Goal: Information Seeking & Learning: Check status

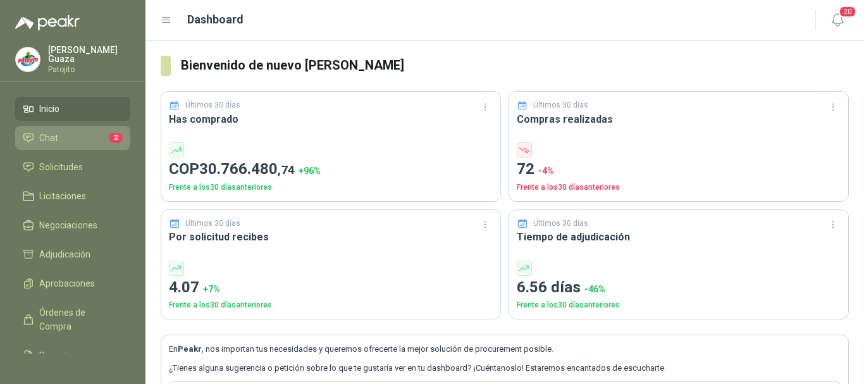
click at [53, 140] on span "Chat" at bounding box center [48, 138] width 19 height 14
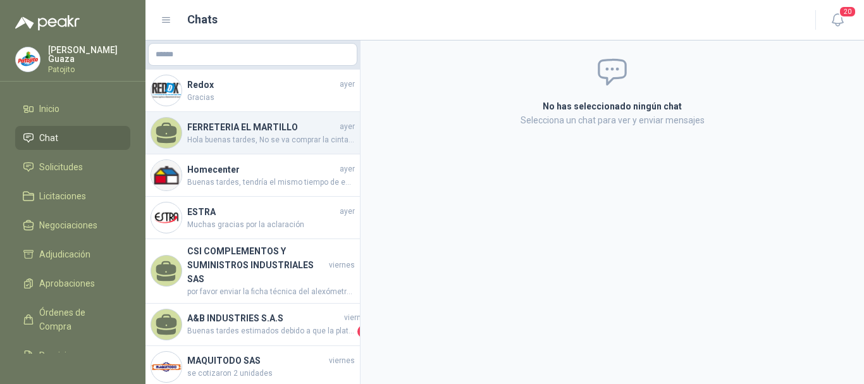
click at [218, 137] on span "Hola buenas tardes, No se va comprar la cinta, ya que se requieren las 6 Unidad…" at bounding box center [271, 140] width 168 height 12
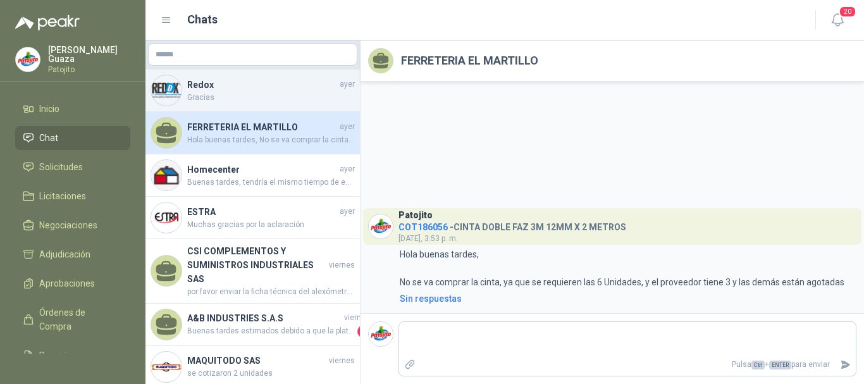
click at [249, 96] on span "Gracias" at bounding box center [271, 98] width 168 height 12
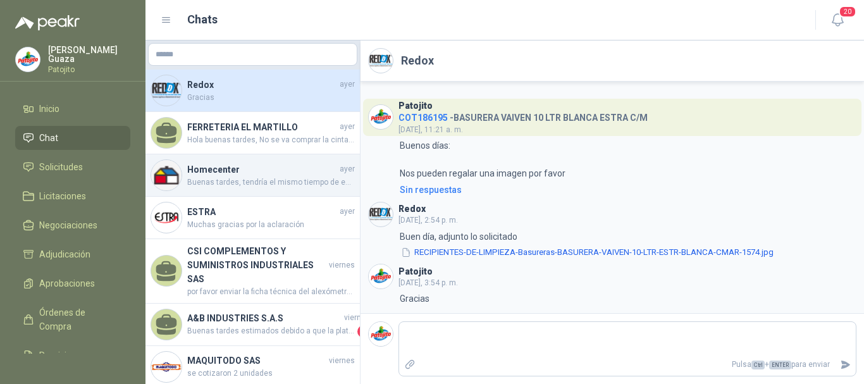
click at [225, 189] on div "Homecenter [DATE] Buenas tardes, tendría el mismo tiempo de entrega. Nuevamente…" at bounding box center [253, 175] width 215 height 42
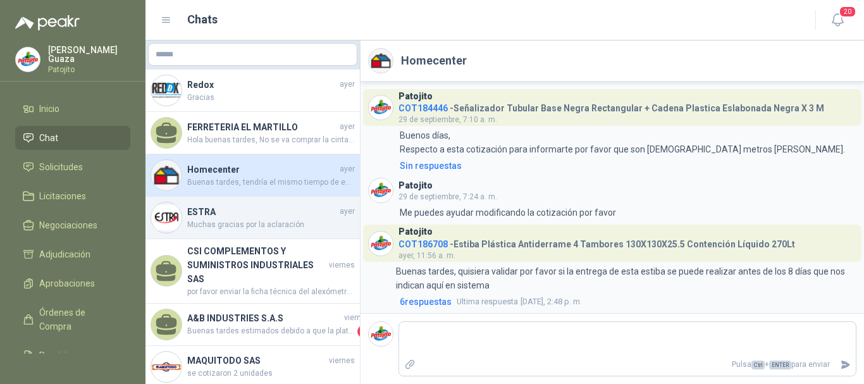
scroll to position [3, 0]
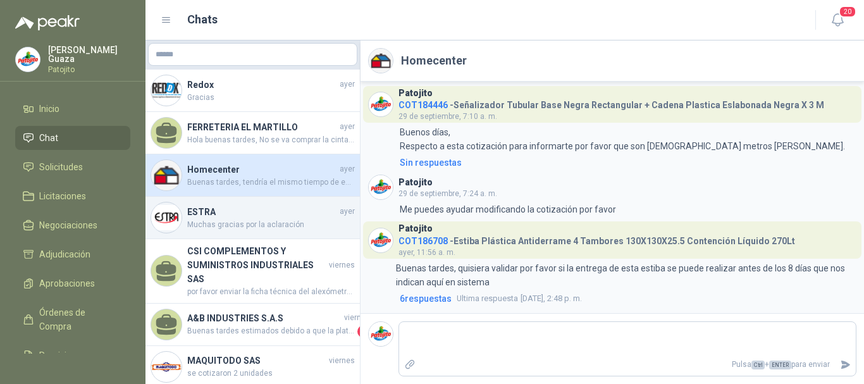
click at [231, 222] on span "Muchas gracias por la aclaración" at bounding box center [271, 225] width 168 height 12
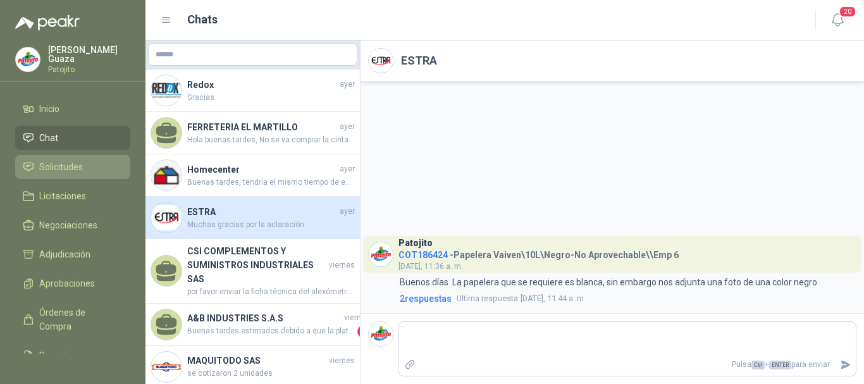
click at [72, 162] on span "Solicitudes" at bounding box center [61, 167] width 44 height 14
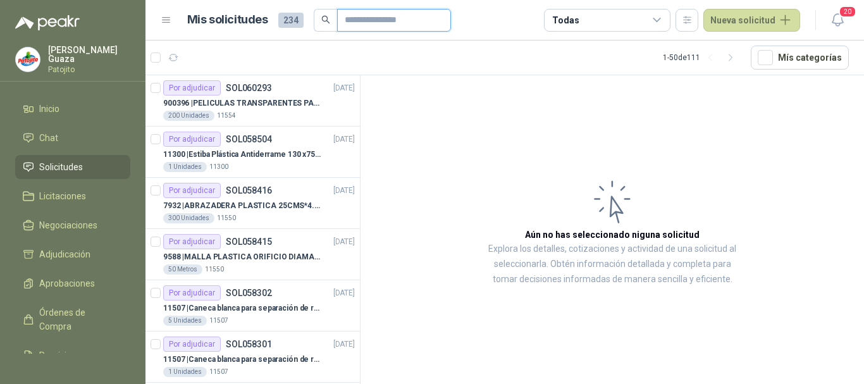
click at [368, 22] on input "text" at bounding box center [389, 20] width 89 height 22
type input "******"
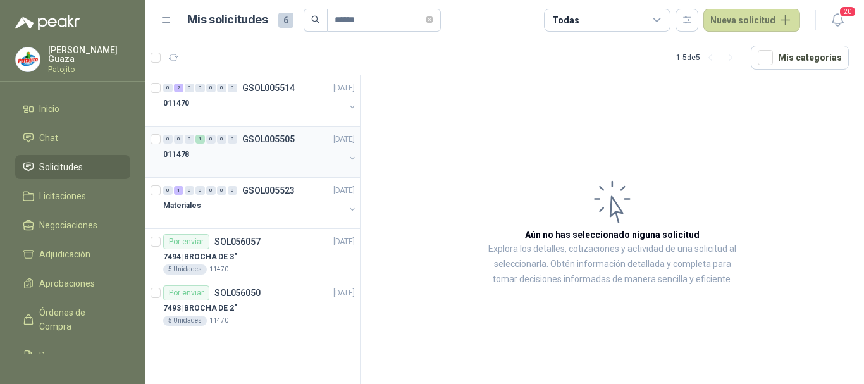
click at [268, 130] on div "0 0 0 1 0 0 0 GSOL005505 [DATE] 011478" at bounding box center [253, 152] width 215 height 51
click at [269, 135] on p "GSOL005505" at bounding box center [268, 139] width 53 height 9
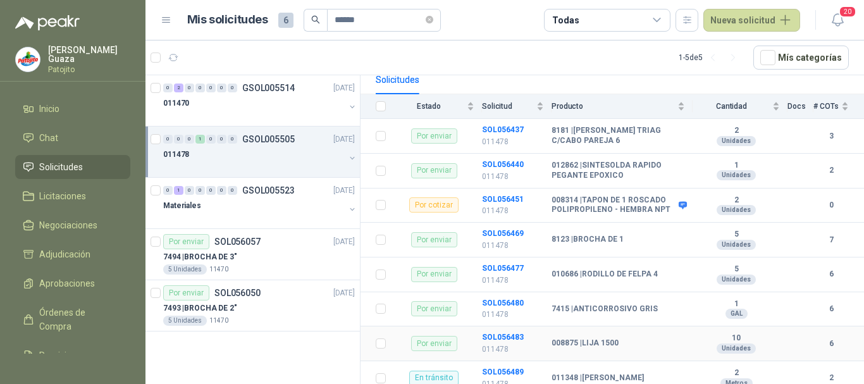
scroll to position [116, 0]
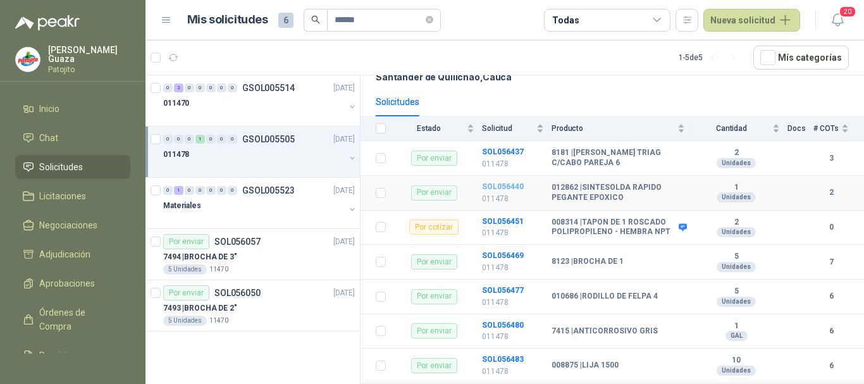
click at [486, 184] on b "SOL056440" at bounding box center [503, 186] width 42 height 9
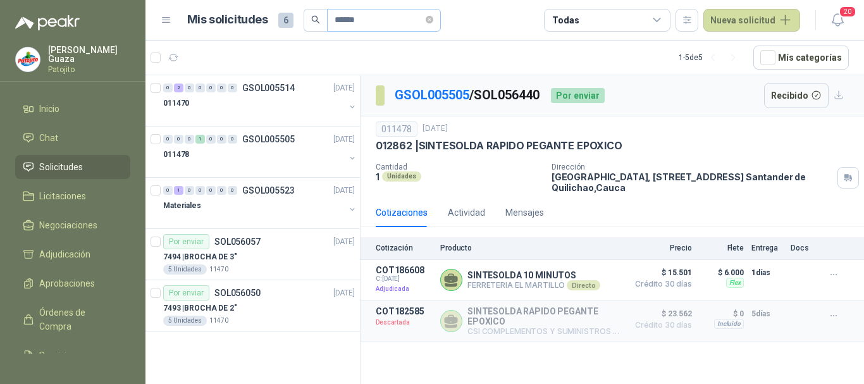
click at [430, 24] on span "******" at bounding box center [384, 20] width 114 height 23
click at [433, 19] on icon "close-circle" at bounding box center [430, 20] width 8 height 8
click at [404, 29] on input "text" at bounding box center [379, 20] width 89 height 22
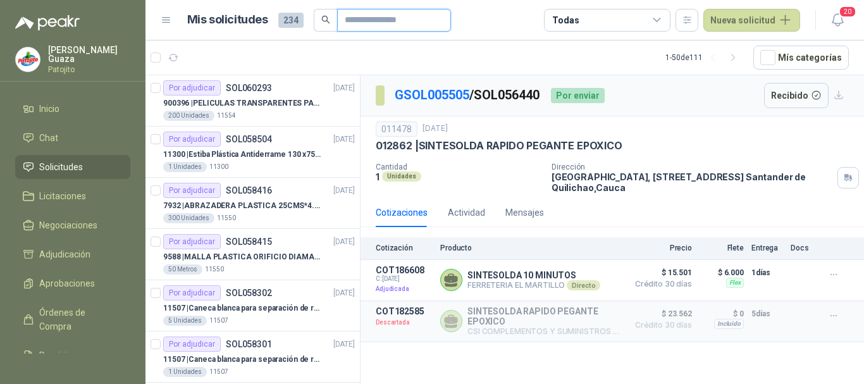
type input "****"
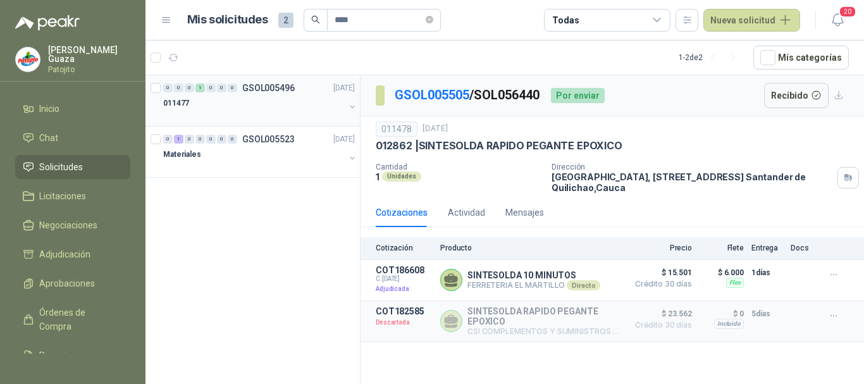
click at [263, 98] on div "011477" at bounding box center [254, 103] width 182 height 15
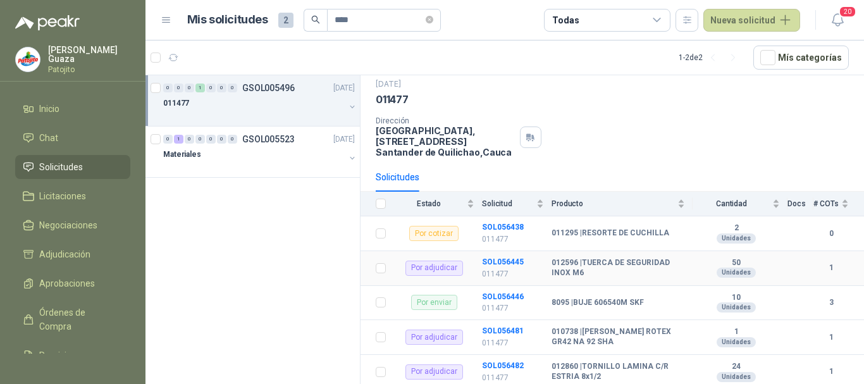
scroll to position [104, 0]
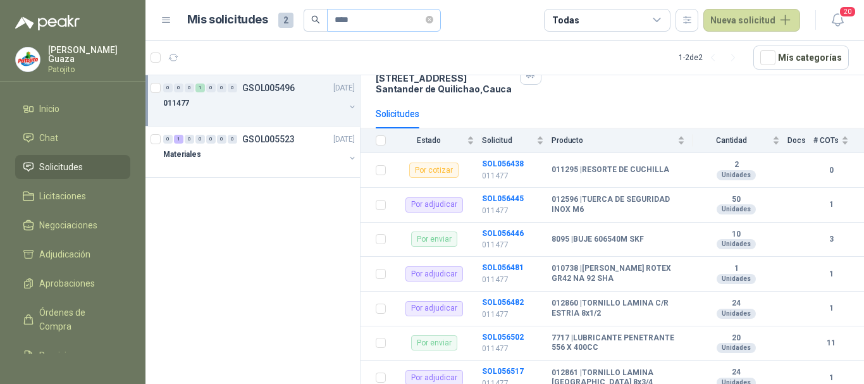
click at [432, 17] on span "****" at bounding box center [384, 20] width 114 height 23
click at [267, 137] on p "GSOL005523" at bounding box center [268, 139] width 53 height 9
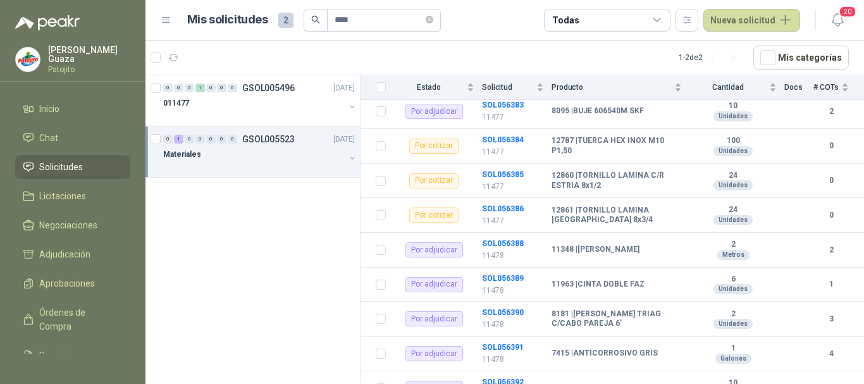
scroll to position [1027, 0]
click at [501, 283] on td "SOL056389 11478" at bounding box center [517, 285] width 70 height 35
click at [509, 278] on b "SOL056389" at bounding box center [503, 279] width 42 height 9
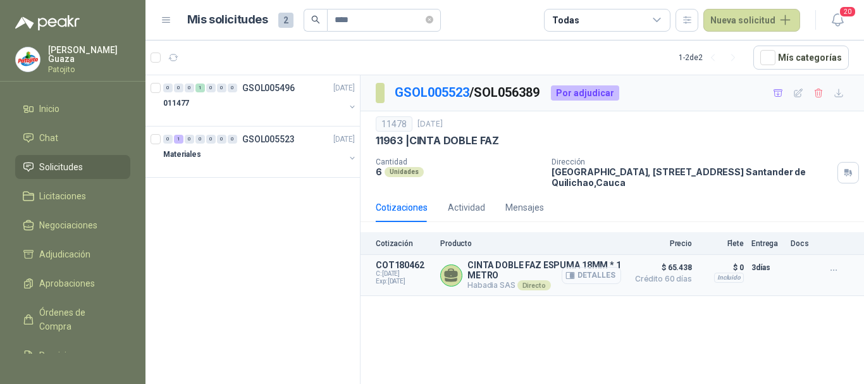
click at [587, 275] on button "Detalles" at bounding box center [591, 275] width 59 height 17
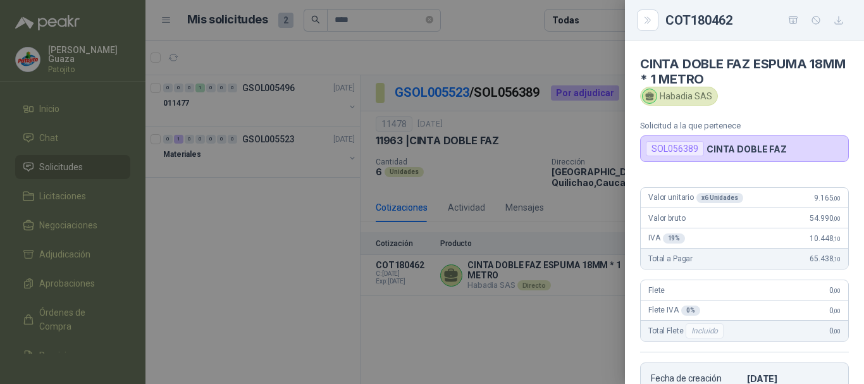
click at [541, 320] on div at bounding box center [432, 192] width 864 height 384
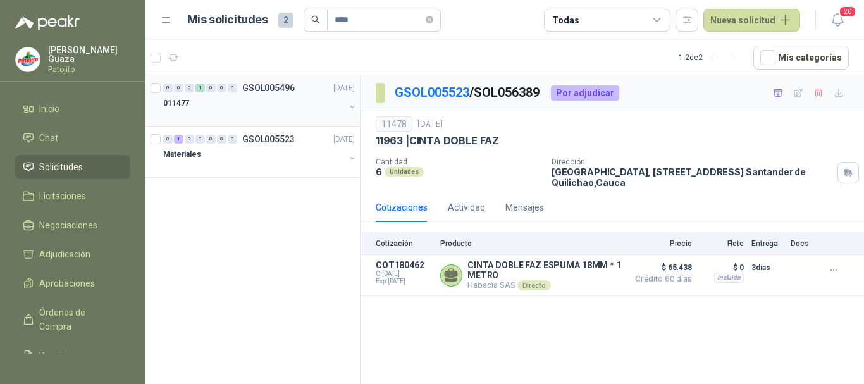
click at [287, 86] on p "GSOL005496" at bounding box center [268, 88] width 53 height 9
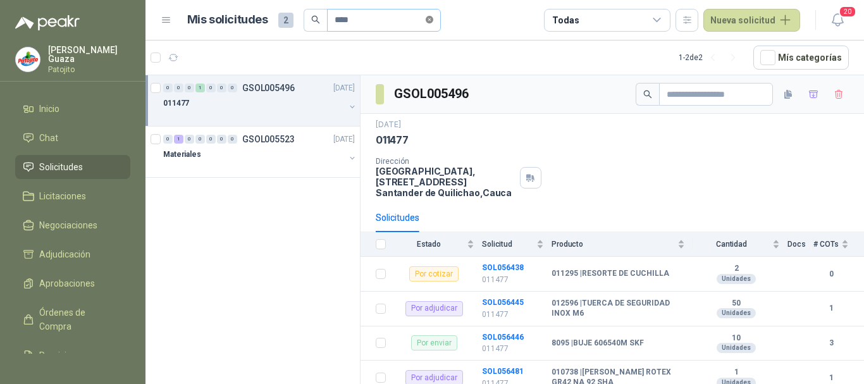
click at [433, 19] on icon "close-circle" at bounding box center [430, 20] width 8 height 8
click at [389, 26] on input "text" at bounding box center [379, 20] width 89 height 22
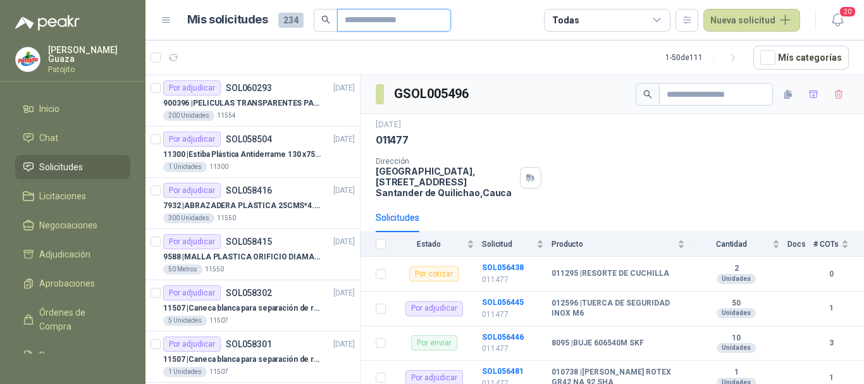
type input "******"
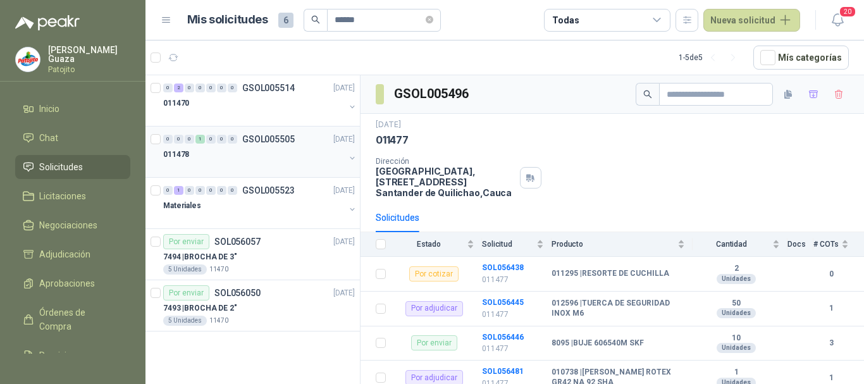
click at [283, 143] on p "GSOL005505" at bounding box center [268, 139] width 53 height 9
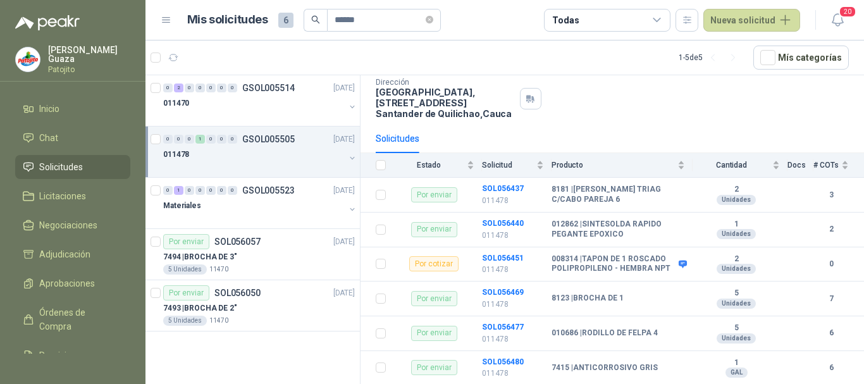
scroll to position [53, 0]
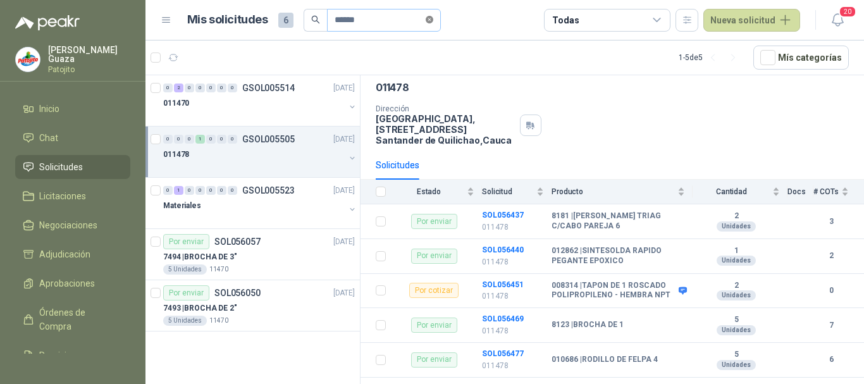
click at [433, 18] on icon "close-circle" at bounding box center [430, 20] width 8 height 8
click at [396, 18] on input "text" at bounding box center [379, 20] width 89 height 22
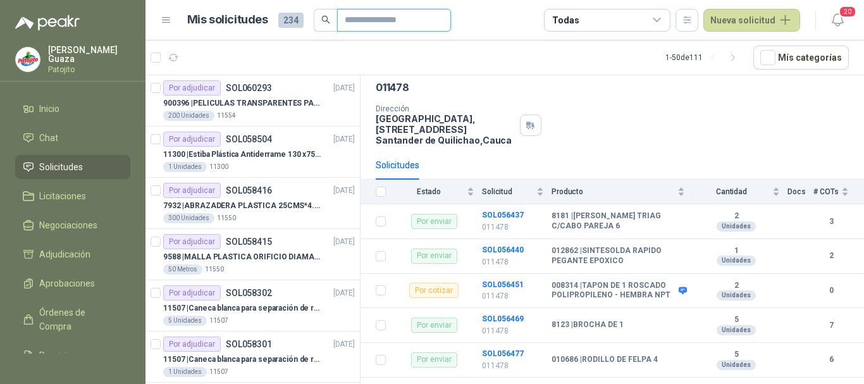
type input "****"
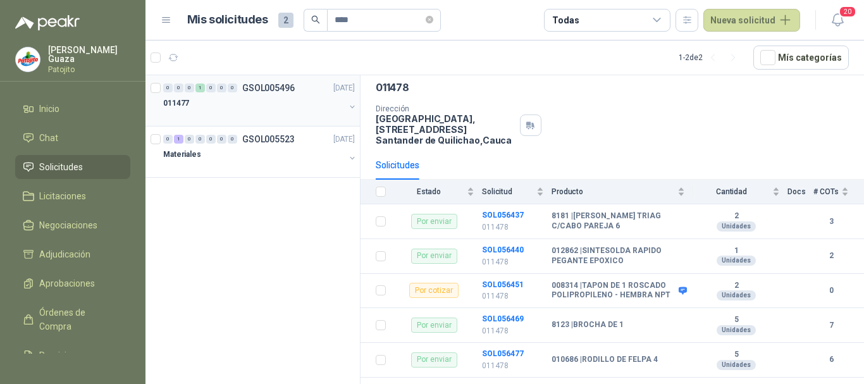
click at [271, 90] on p "GSOL005496" at bounding box center [268, 88] width 53 height 9
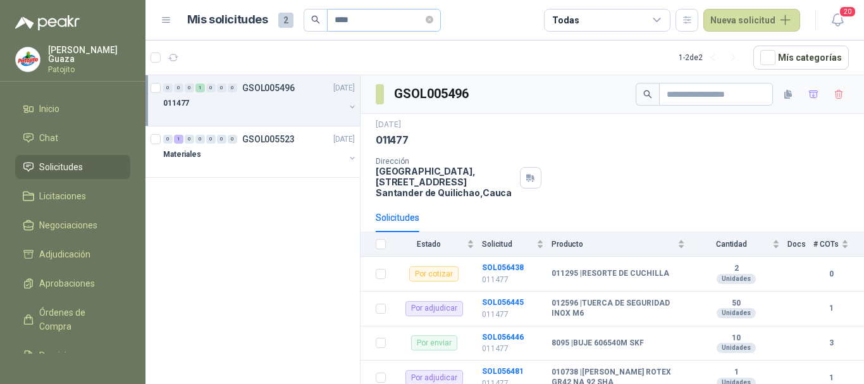
click at [430, 20] on span "****" at bounding box center [384, 20] width 114 height 23
click at [433, 18] on icon "close-circle" at bounding box center [430, 20] width 8 height 8
click at [399, 24] on input "text" at bounding box center [379, 20] width 89 height 22
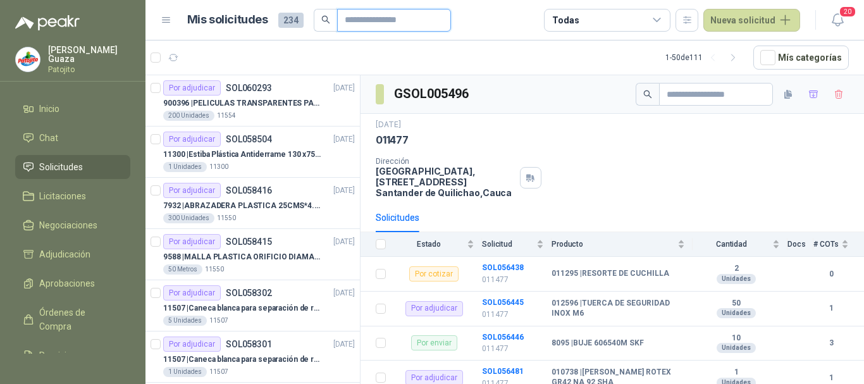
type input "*******"
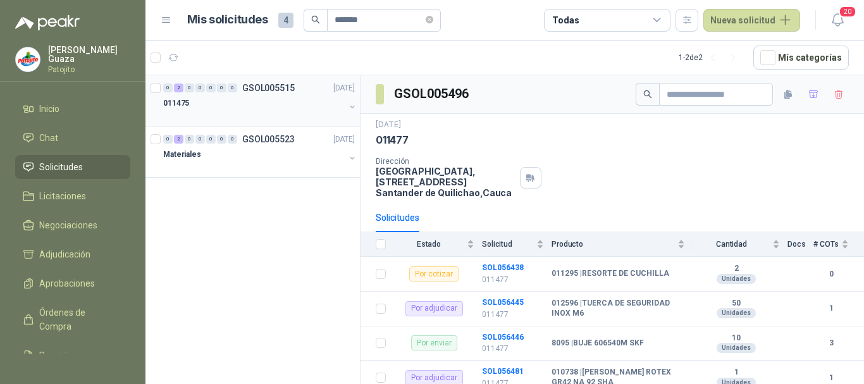
click at [280, 87] on p "GSOL005515" at bounding box center [268, 88] width 53 height 9
